Goal: Check status: Check status

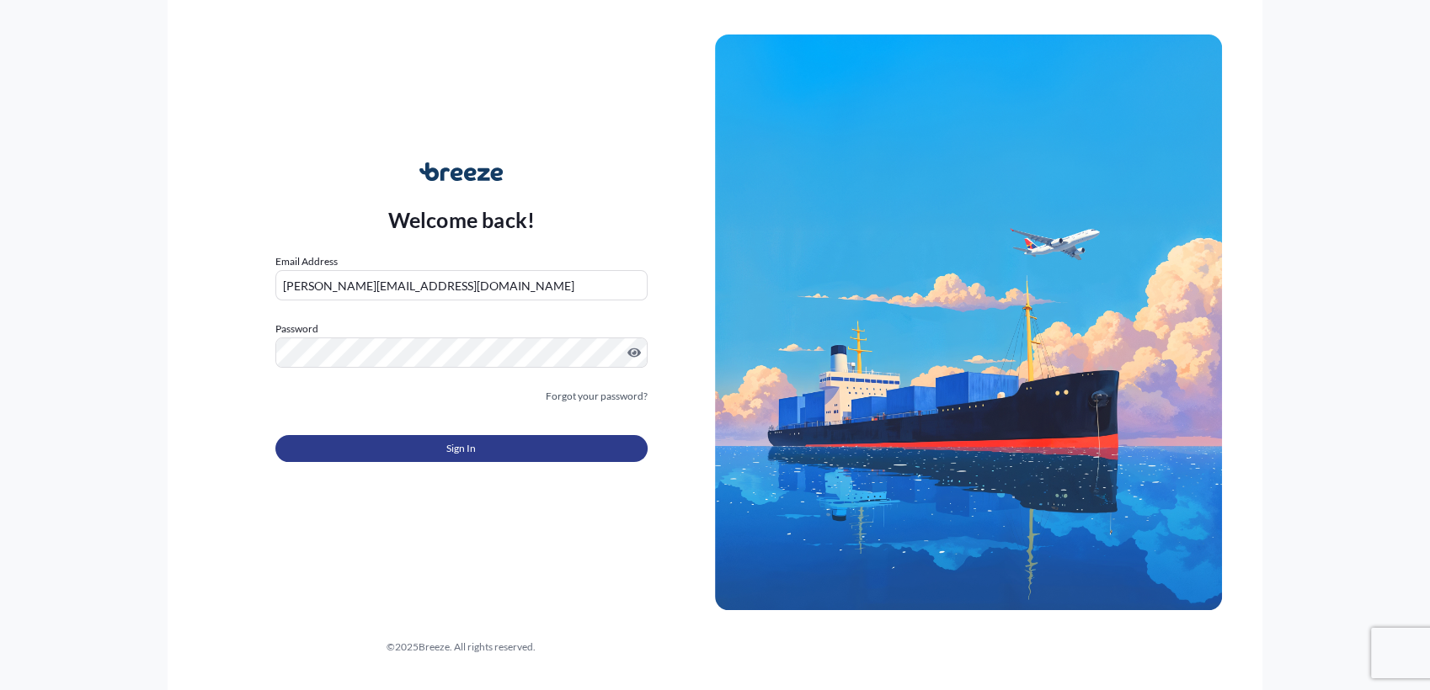
click at [450, 449] on span "Sign In" at bounding box center [460, 448] width 29 height 17
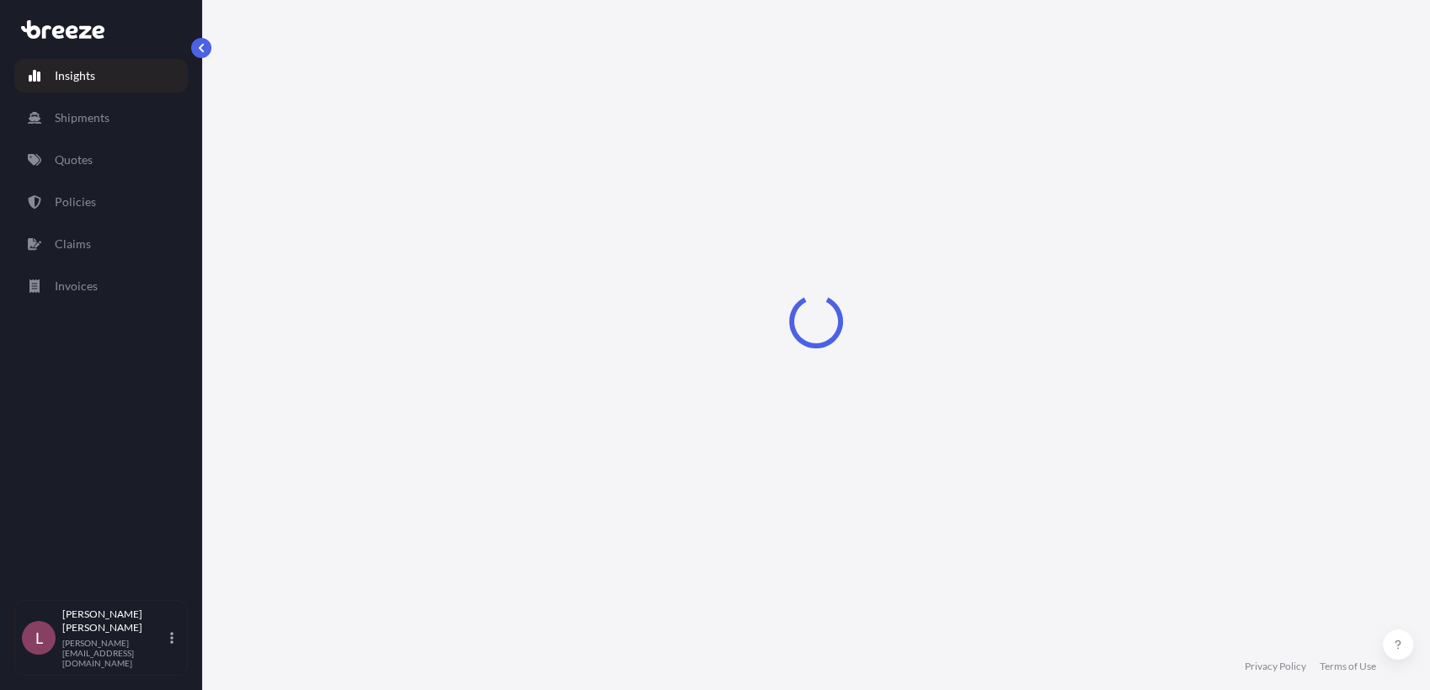
select select "2025"
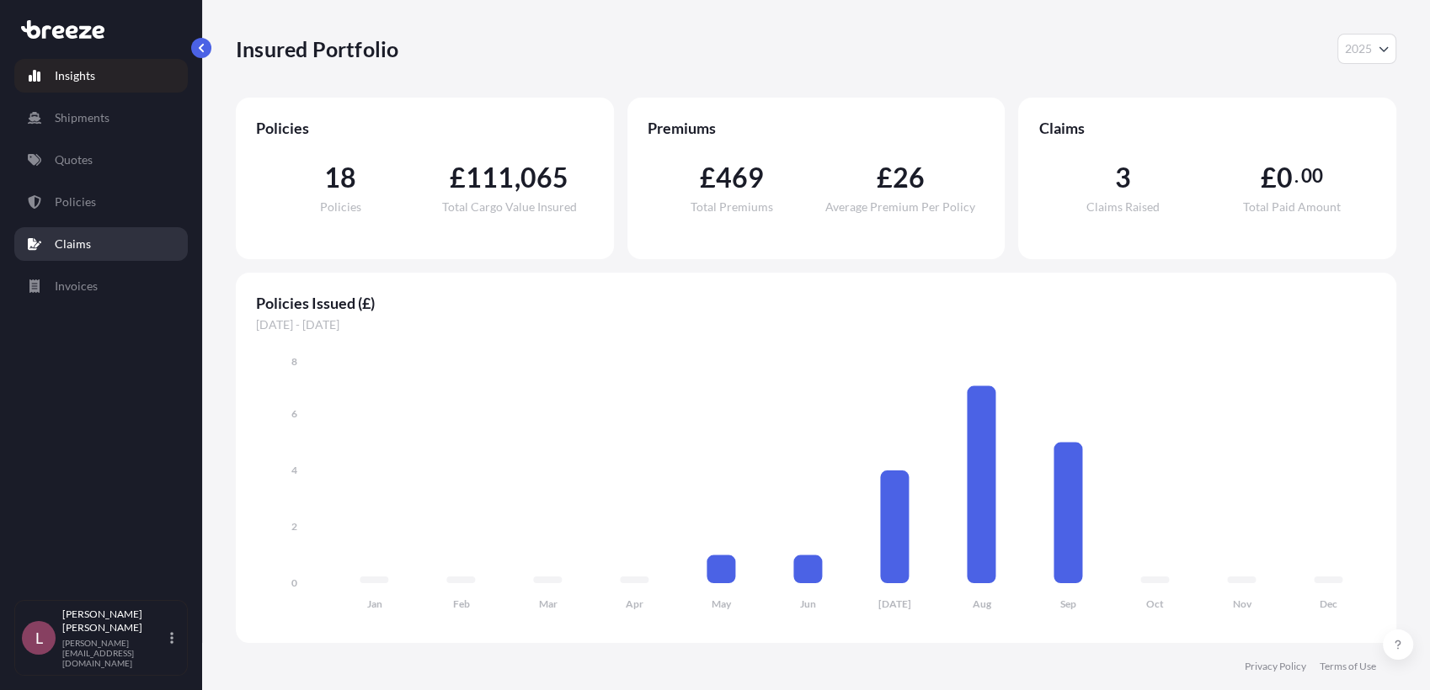
click at [93, 243] on link "Claims" at bounding box center [100, 244] width 173 height 34
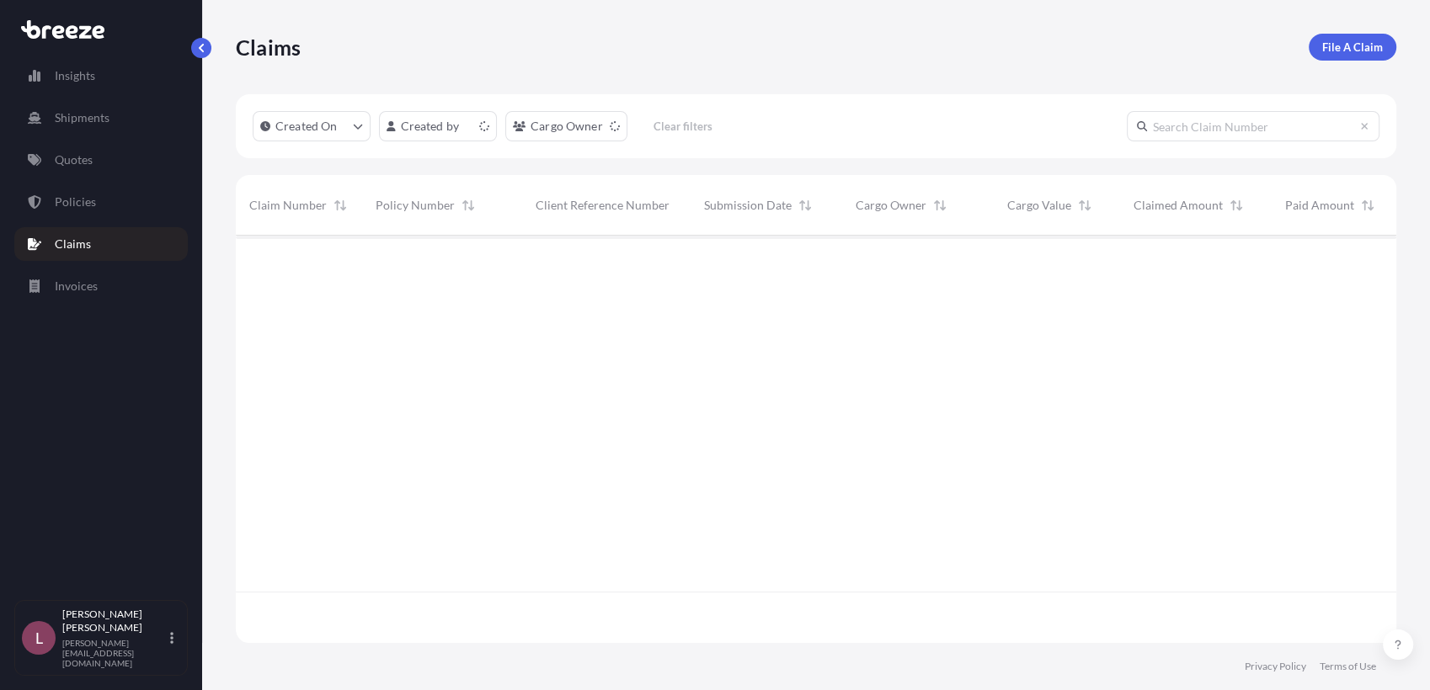
scroll to position [403, 1145]
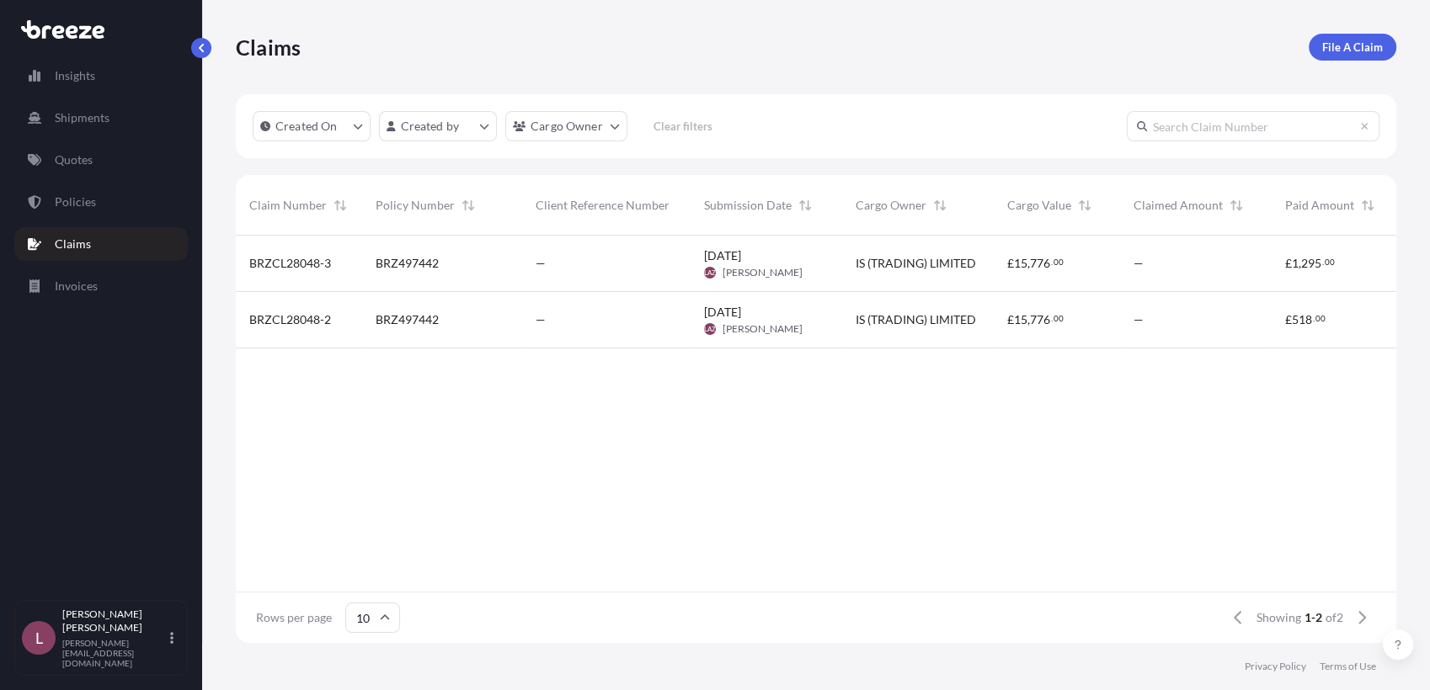
click at [461, 270] on div "BRZ497442" at bounding box center [442, 263] width 133 height 17
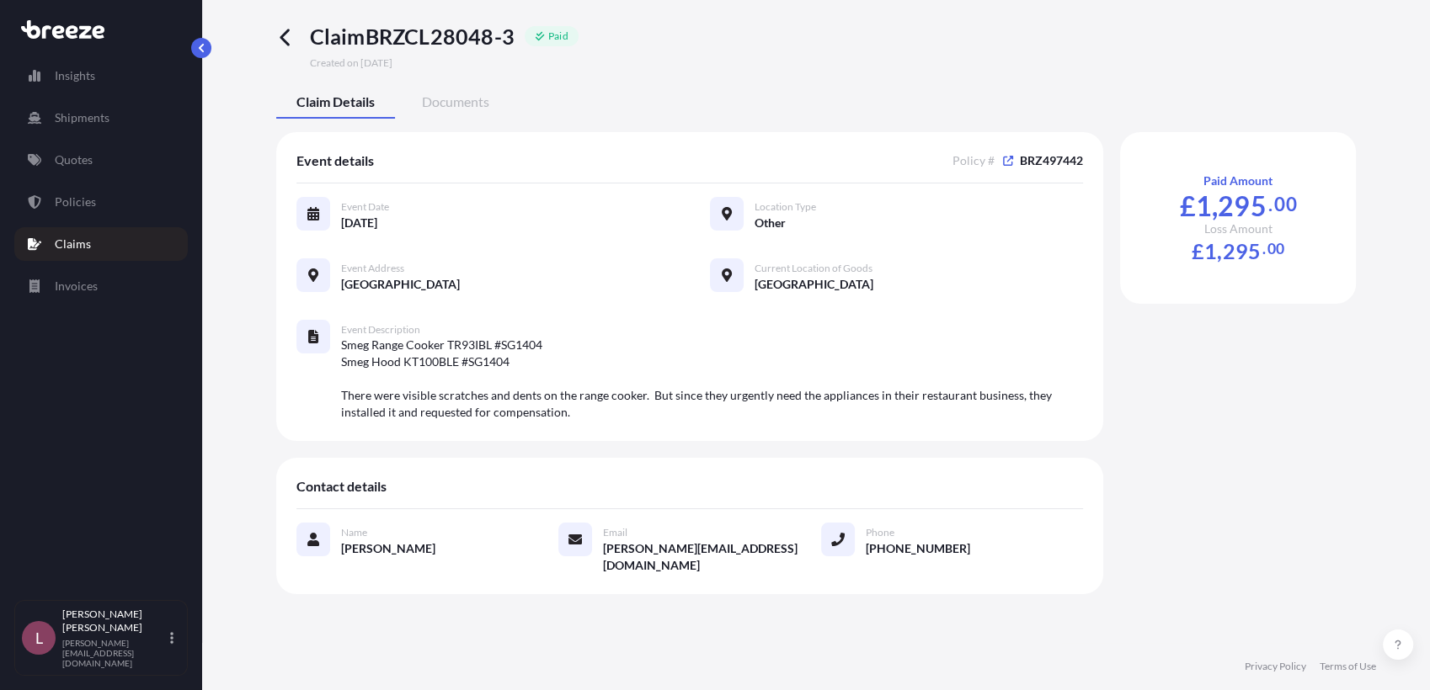
scroll to position [12, 0]
click at [474, 93] on span "Documents" at bounding box center [455, 101] width 67 height 17
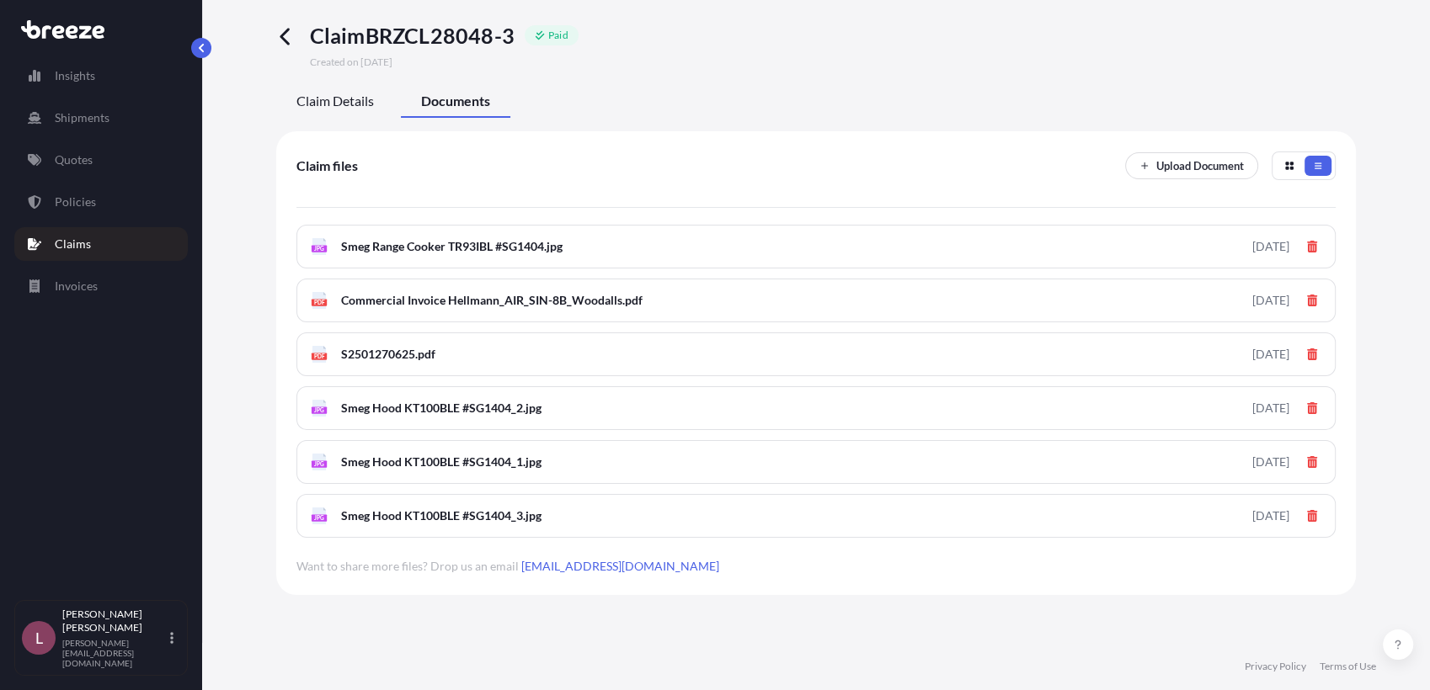
click at [355, 105] on span "Claim Details" at bounding box center [334, 101] width 77 height 17
